Goal: Information Seeking & Learning: Learn about a topic

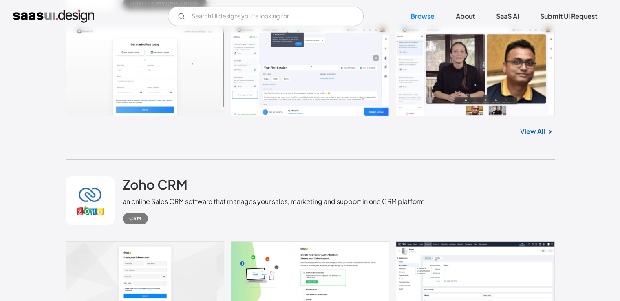
scroll to position [15003, 0]
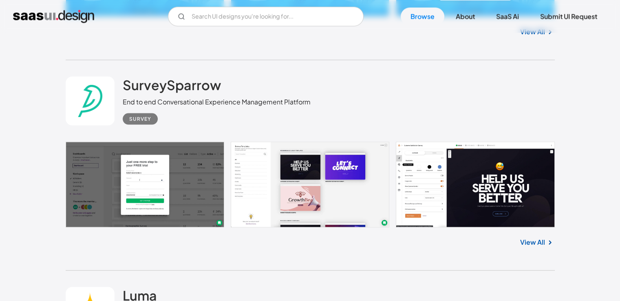
scroll to position [17038, 0]
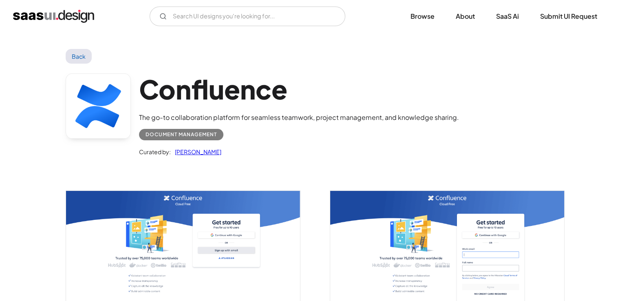
click at [277, 87] on h1 "Confluence" at bounding box center [299, 88] width 320 height 31
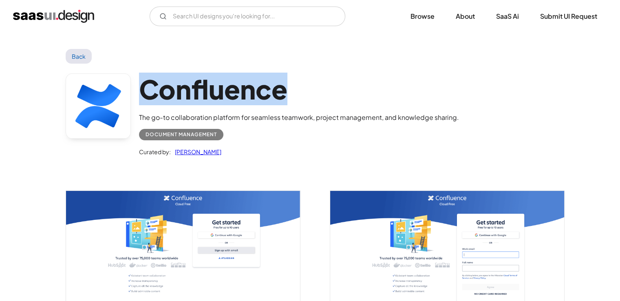
click at [277, 87] on h1 "Confluence" at bounding box center [299, 88] width 320 height 31
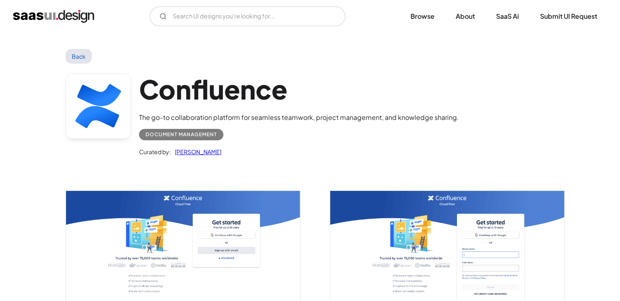
click at [291, 117] on div "The go-to collaboration platform for seamless teamwork, project management, and…" at bounding box center [299, 118] width 320 height 10
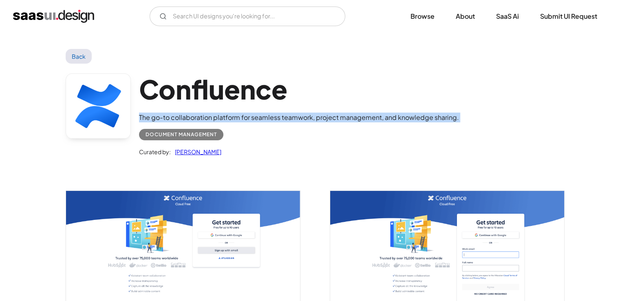
click at [291, 117] on div "The go-to collaboration platform for seamless teamwork, project management, and…" at bounding box center [299, 118] width 320 height 10
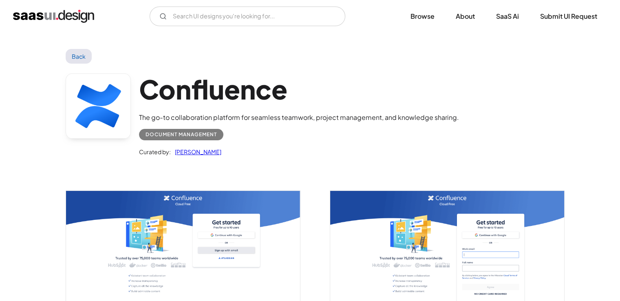
click at [313, 85] on h1 "Confluence" at bounding box center [299, 88] width 320 height 31
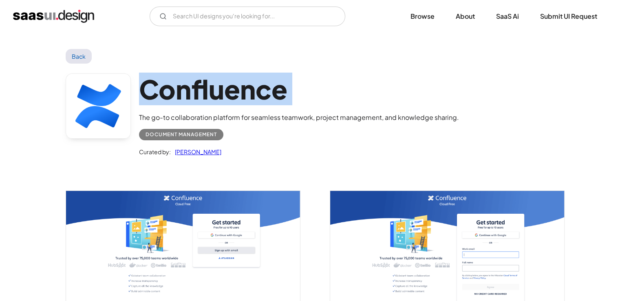
click at [313, 85] on h1 "Confluence" at bounding box center [299, 88] width 320 height 31
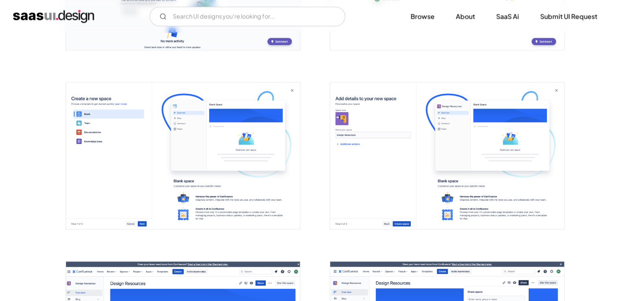
scroll to position [1540, 0]
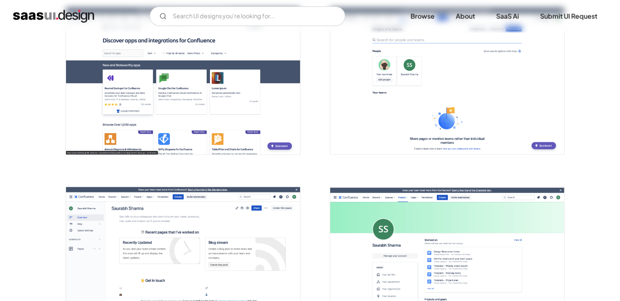
scroll to position [1963, 0]
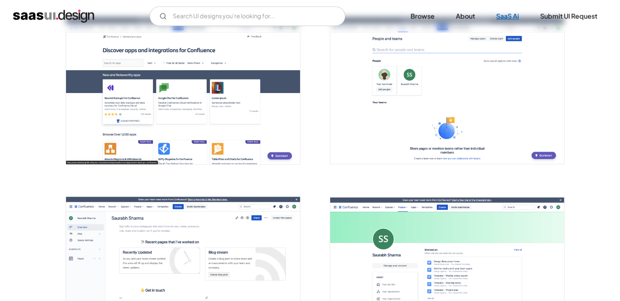
click at [516, 19] on link "SaaS Ai" at bounding box center [508, 16] width 42 height 18
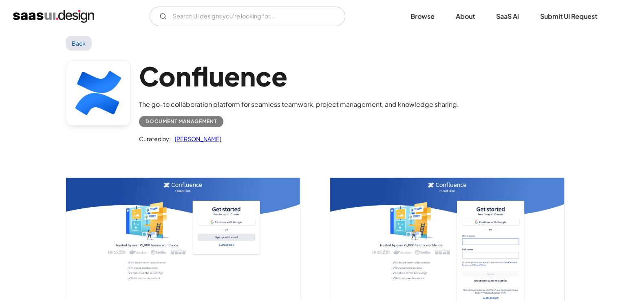
scroll to position [0, 0]
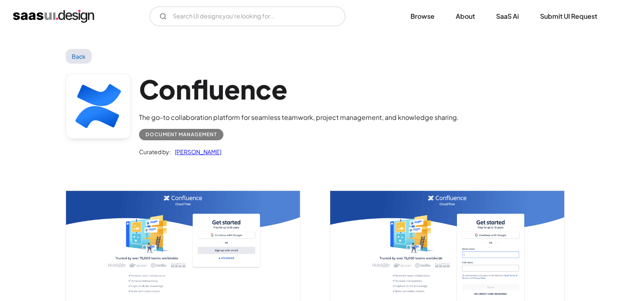
click at [75, 61] on link "Back" at bounding box center [79, 56] width 27 height 15
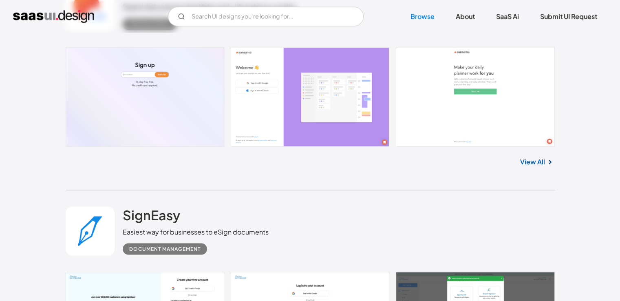
scroll to position [13898, 0]
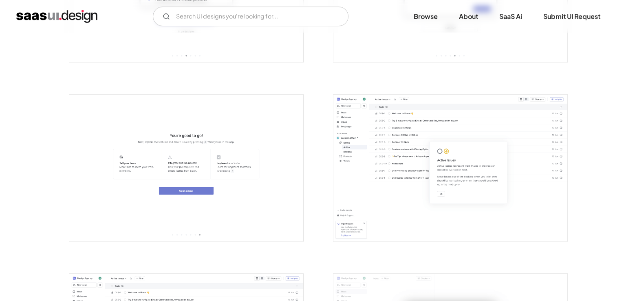
scroll to position [812, 0]
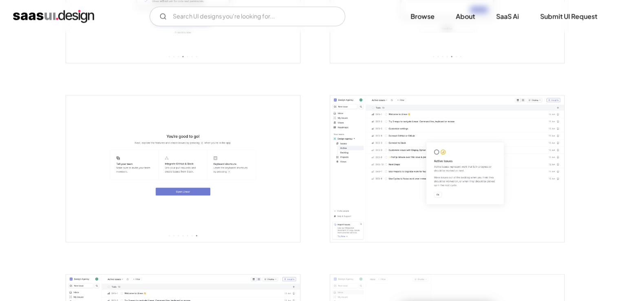
click at [236, 157] on img "open lightbox" at bounding box center [183, 168] width 234 height 146
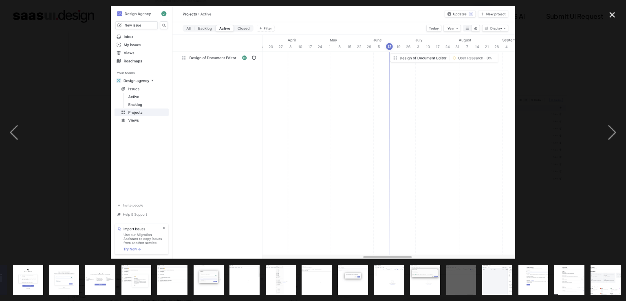
scroll to position [0, 210]
